Goal: Use online tool/utility: Utilize a website feature to perform a specific function

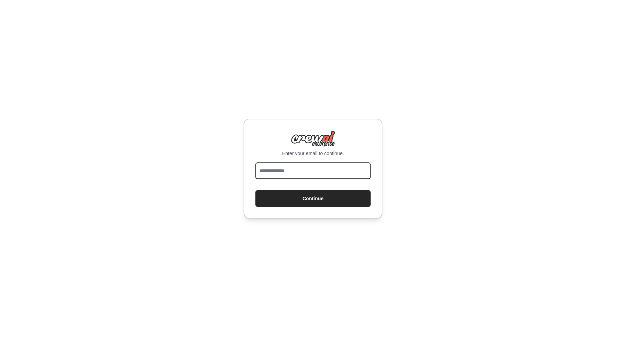
click at [302, 171] on input "email" at bounding box center [312, 170] width 115 height 17
type input "**********"
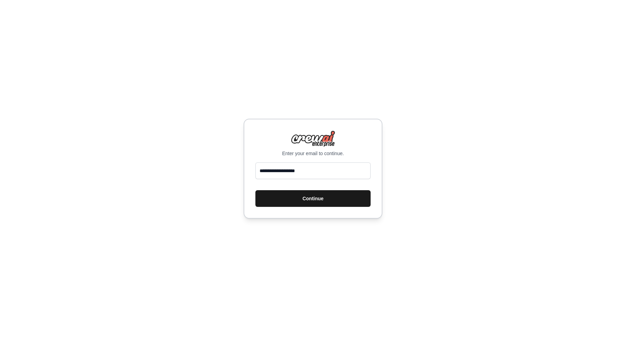
click at [317, 197] on button "Continue" at bounding box center [312, 198] width 115 height 17
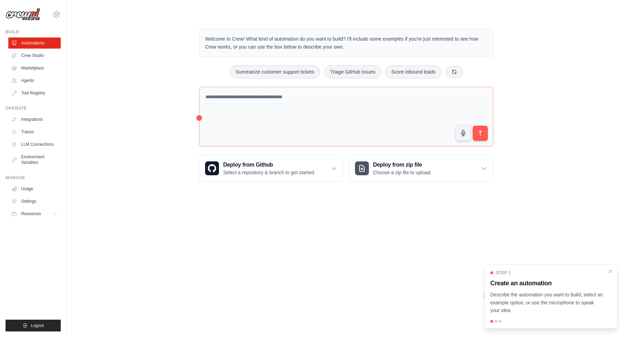
click at [31, 50] on ul "Automations Crew Studio Marketplace Agents Tool Registry" at bounding box center [34, 67] width 52 height 61
click at [31, 52] on link "Crew Studio" at bounding box center [35, 55] width 52 height 11
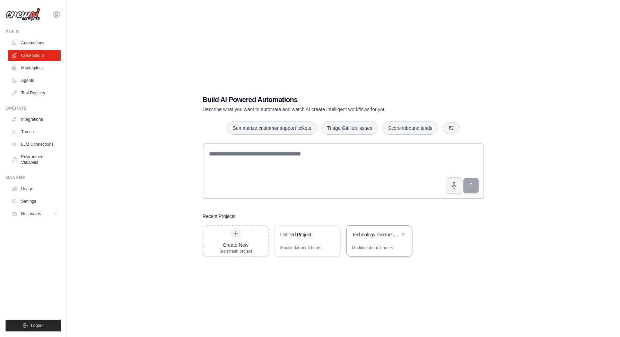
click at [363, 239] on div "Technology Product Research & Analysis" at bounding box center [380, 234] width 66 height 19
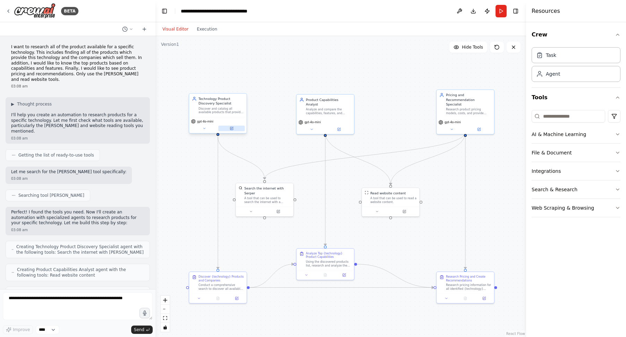
click at [232, 129] on icon at bounding box center [231, 128] width 3 height 3
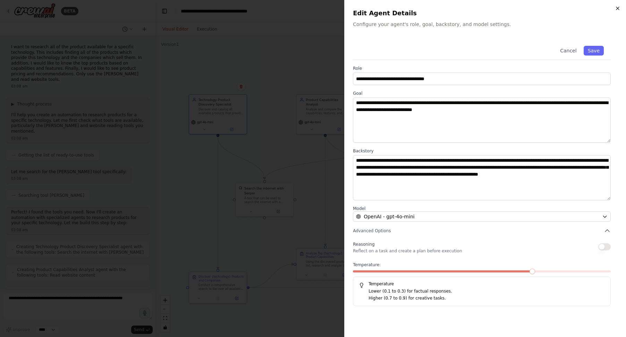
click at [616, 9] on icon "button" at bounding box center [617, 9] width 6 height 6
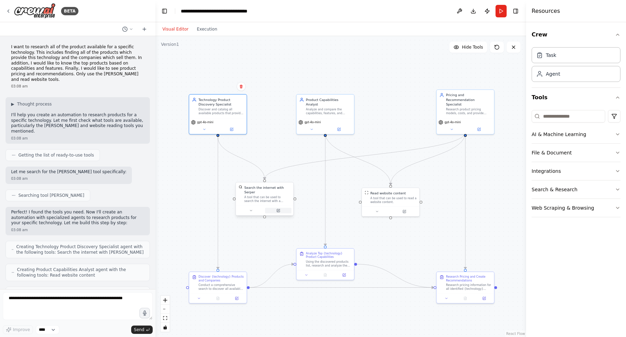
click at [279, 212] on icon at bounding box center [278, 210] width 4 height 4
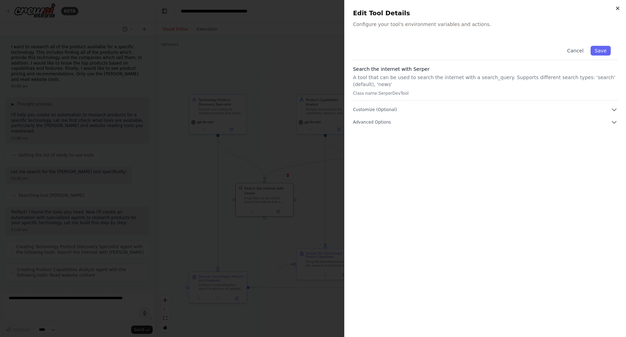
click at [614, 10] on icon "button" at bounding box center [617, 9] width 6 height 6
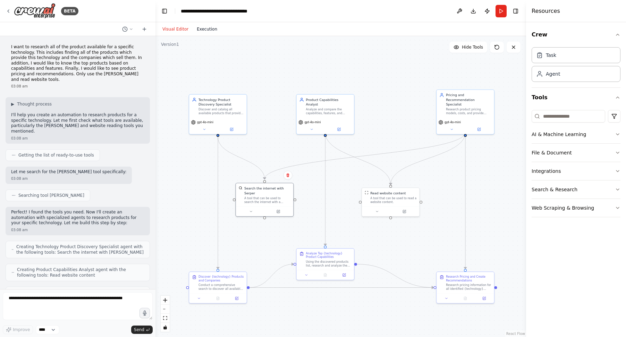
click at [207, 28] on button "Execution" at bounding box center [206, 29] width 29 height 8
click at [179, 29] on button "Visual Editor" at bounding box center [175, 29] width 34 height 8
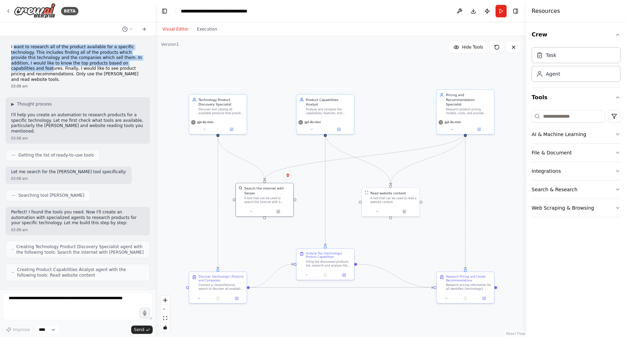
drag, startPoint x: 13, startPoint y: 47, endPoint x: 51, endPoint y: 71, distance: 45.7
click at [51, 71] on p "I want to research all of the product available for a specific technology. This…" at bounding box center [77, 63] width 133 height 38
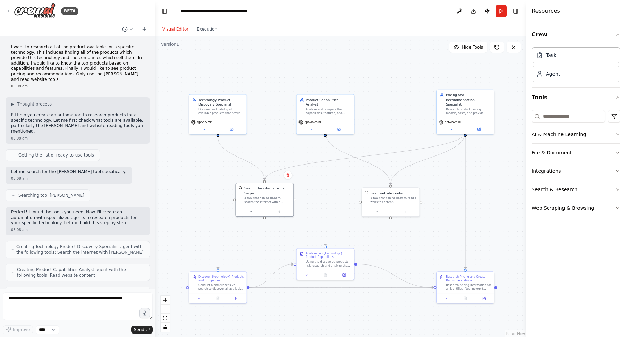
click at [268, 52] on div ".deletable-edge-delete-btn { width: 20px; height: 20px; border: 0px solid #ffff…" at bounding box center [340, 186] width 370 height 301
